Goal: Information Seeking & Learning: Learn about a topic

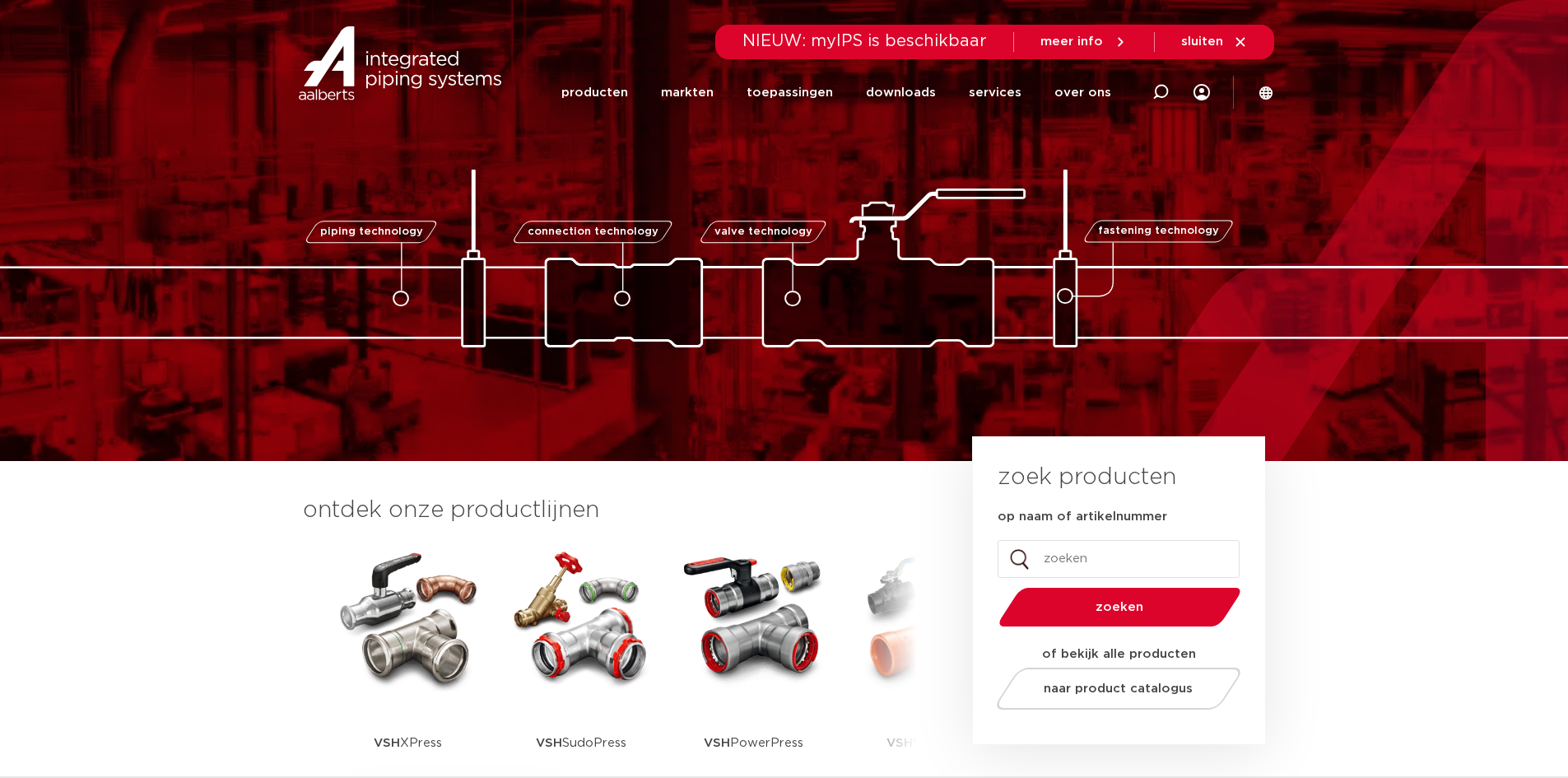
click at [420, 646] on img at bounding box center [407, 617] width 148 height 148
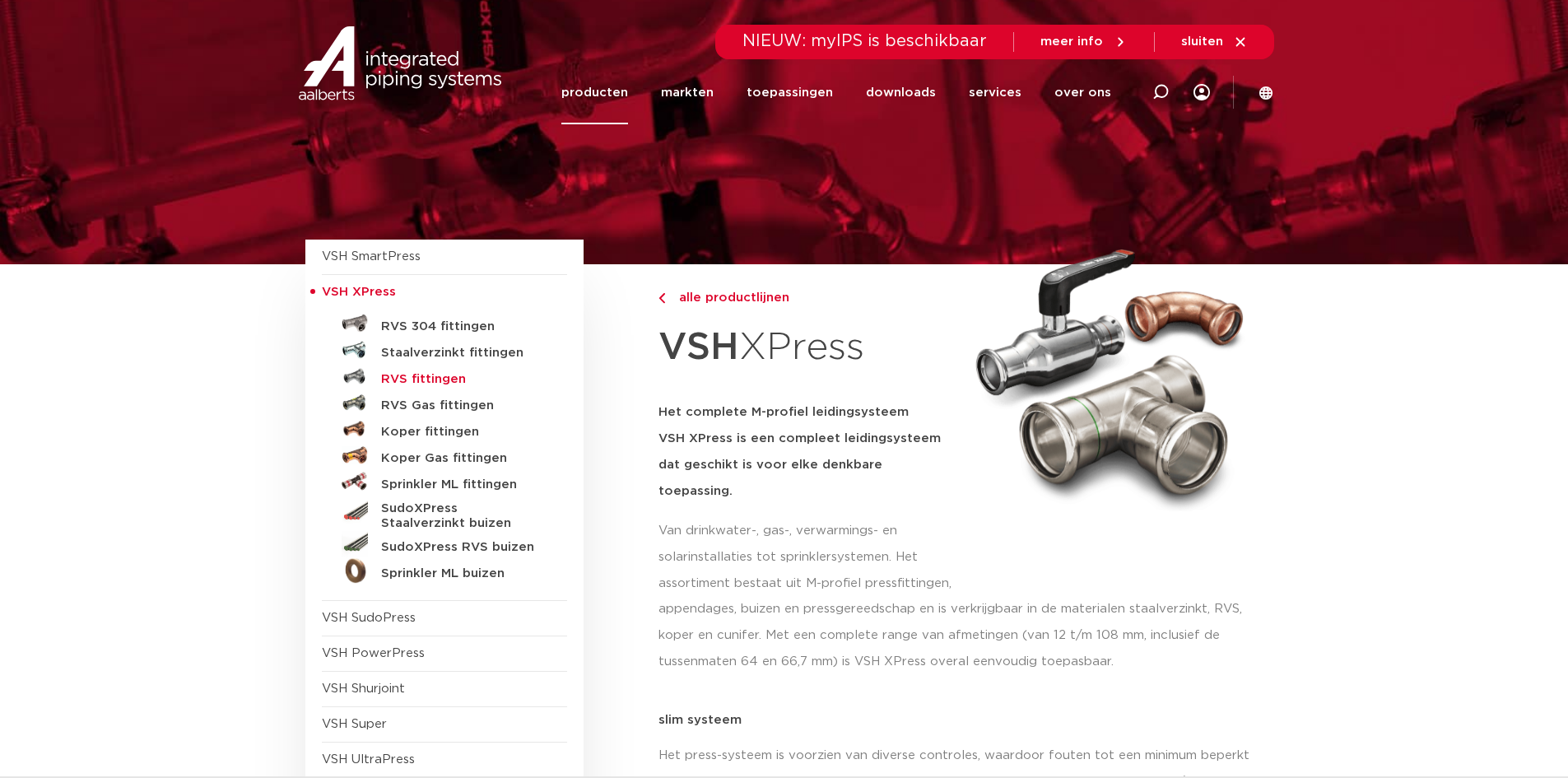
click at [444, 380] on h5 "RVS fittingen" at bounding box center [463, 380] width 163 height 15
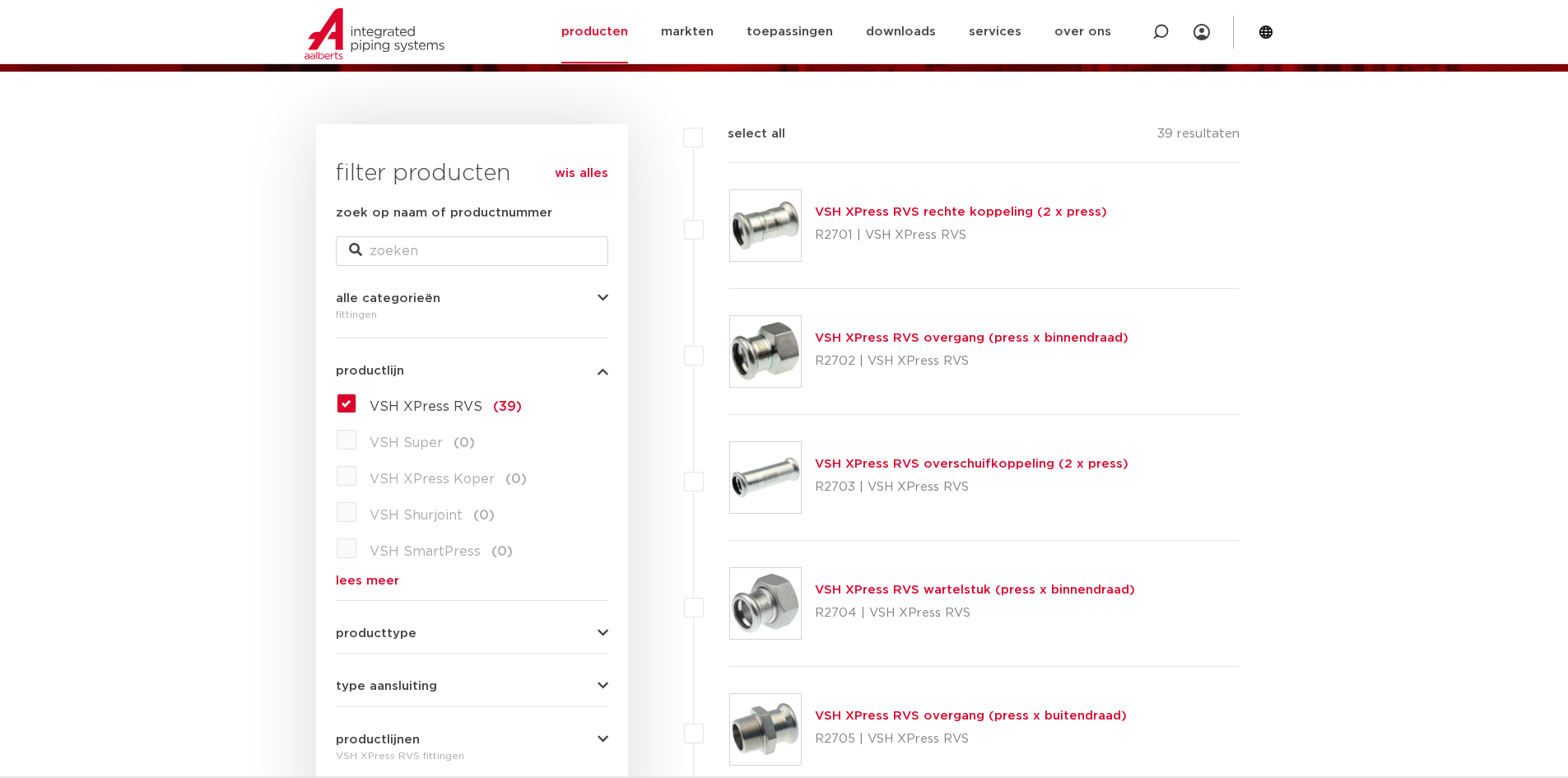
scroll to position [164, 0]
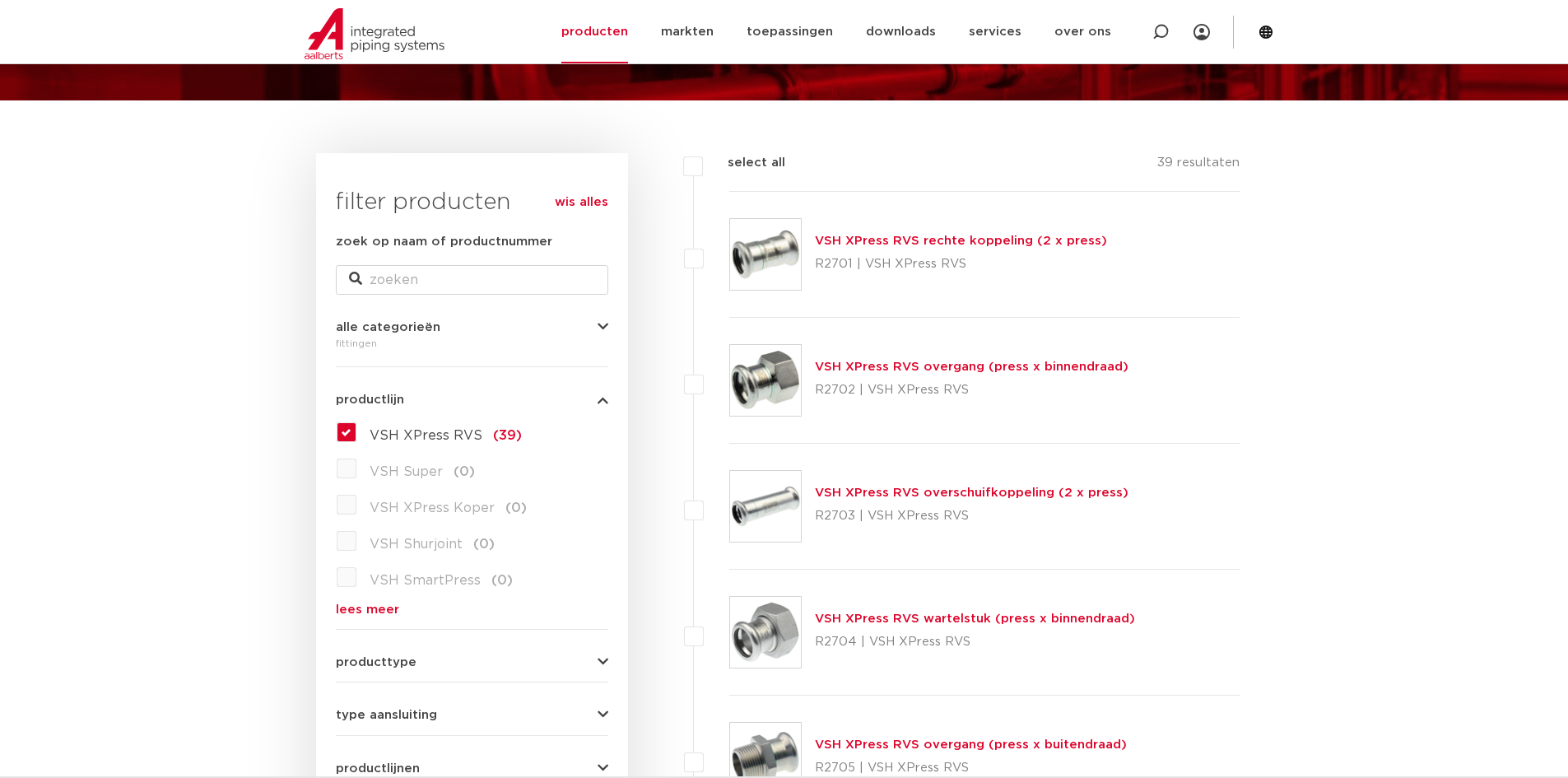
click at [951, 380] on p "R2702 | VSH XPress RVS" at bounding box center [972, 391] width 314 height 27
click at [951, 368] on link "VSH XPress RVS overgang (press x binnendraad)" at bounding box center [972, 366] width 314 height 13
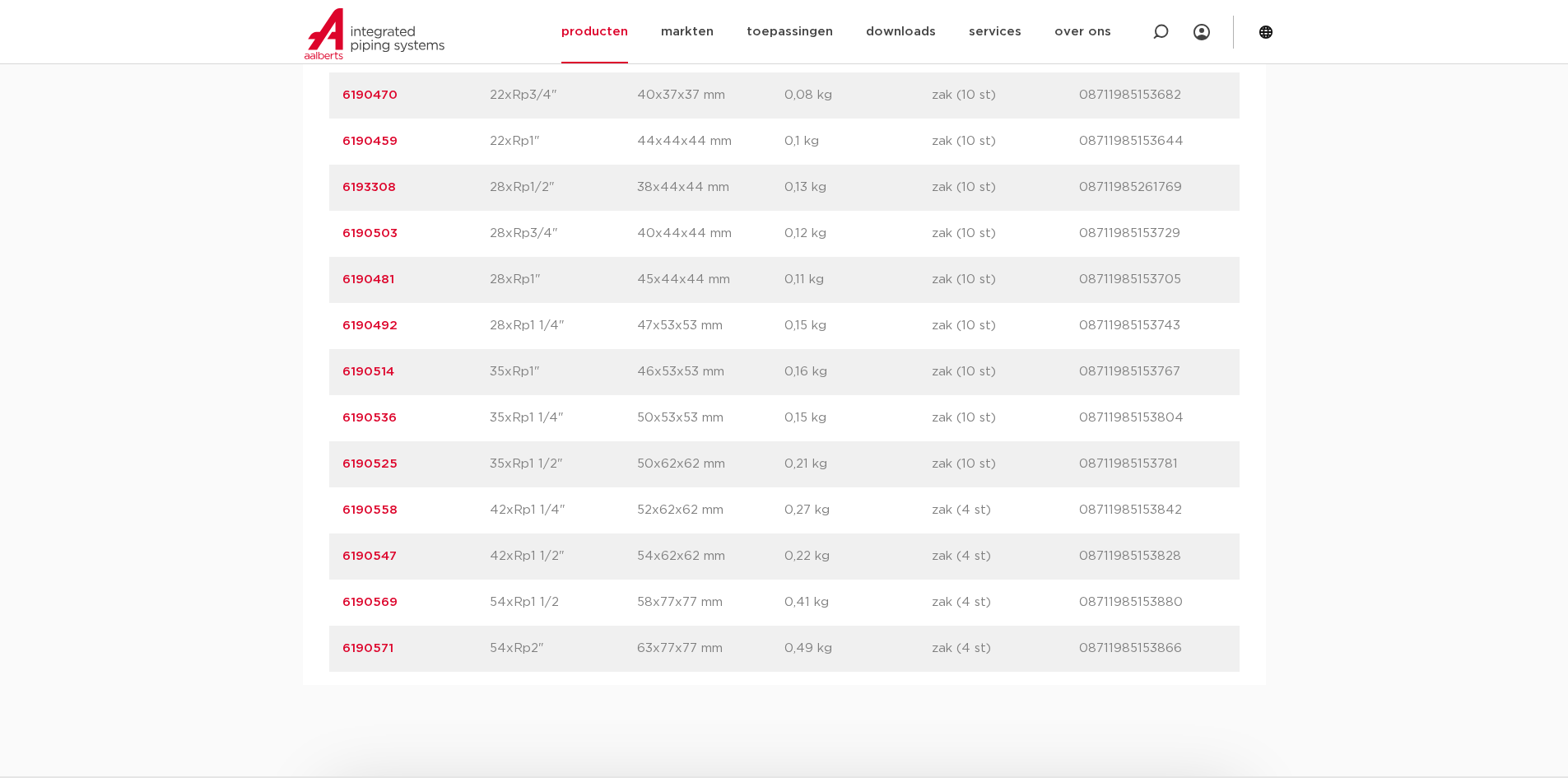
scroll to position [1482, 0]
